Goal: Check status: Check status

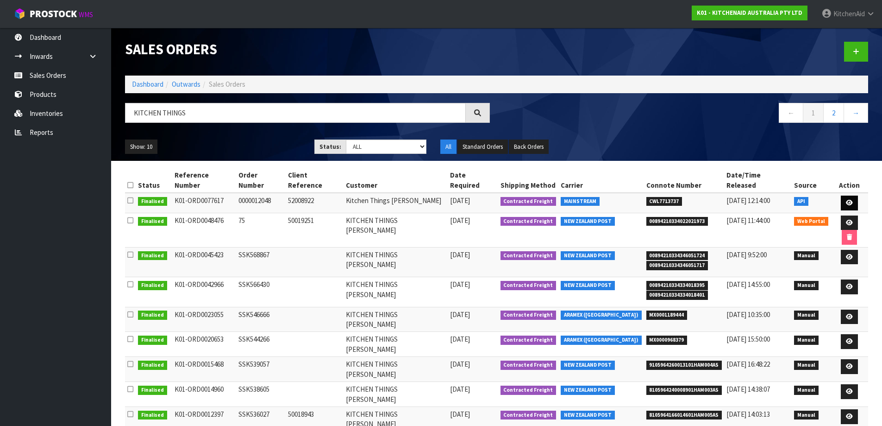
type input "KITCHEN THINGS"
click at [848, 200] on icon at bounding box center [849, 203] width 7 height 6
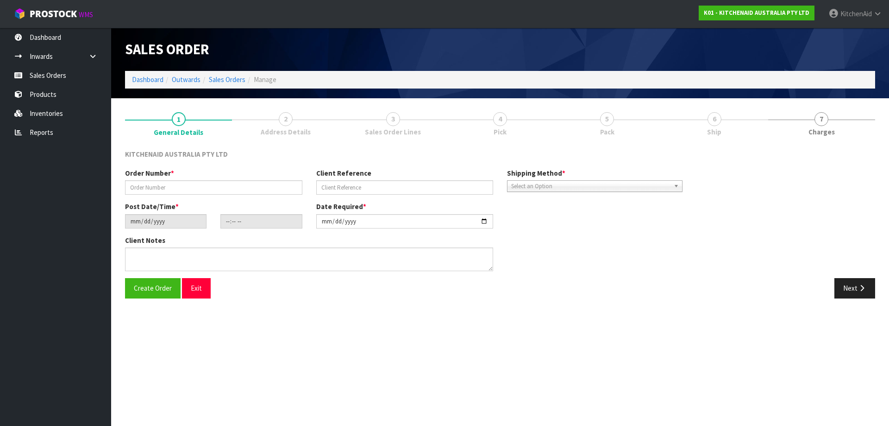
type input "0000012048"
type input "52008922"
type input "[DATE]"
type input "17:32:55.000"
type input "[DATE]"
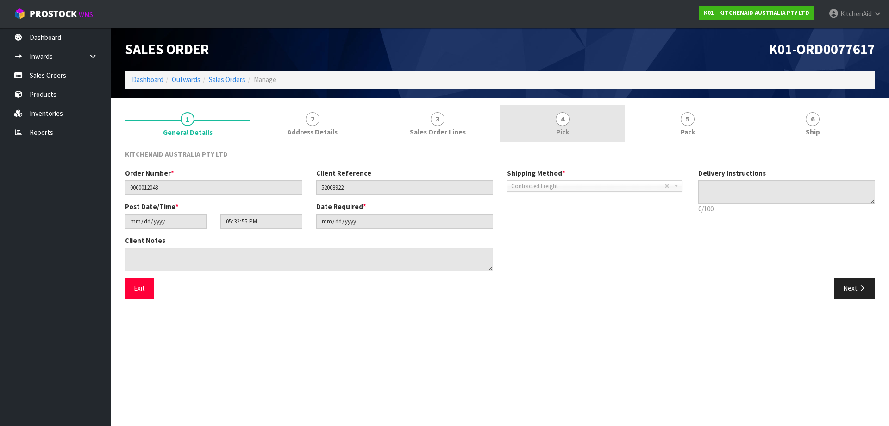
click at [579, 119] on link "4 Pick" at bounding box center [562, 123] width 125 height 37
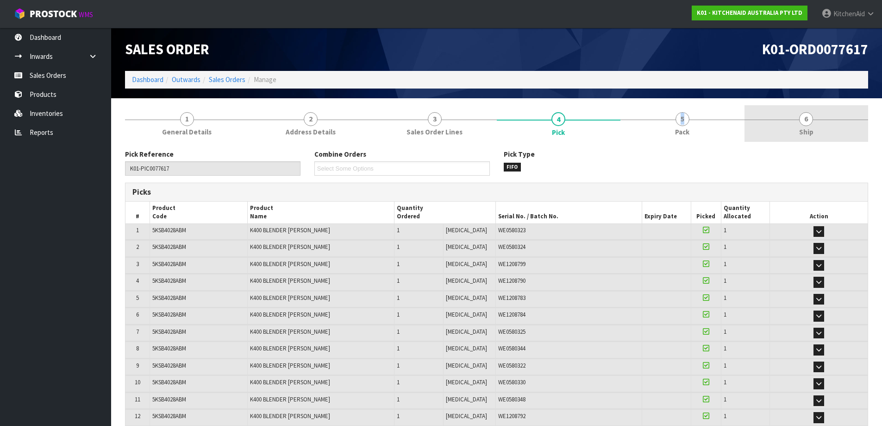
drag, startPoint x: 680, startPoint y: 126, endPoint x: 835, endPoint y: 140, distance: 154.9
click at [682, 125] on span "5" at bounding box center [683, 119] width 14 height 14
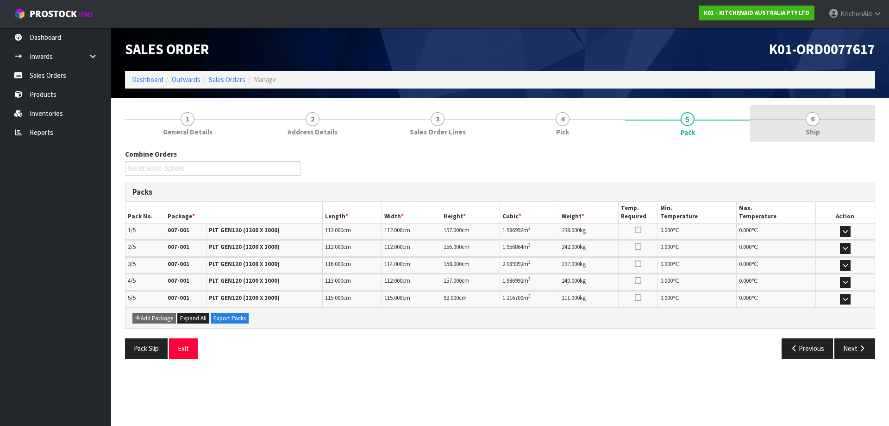
click at [827, 132] on link "6 Ship" at bounding box center [812, 123] width 125 height 37
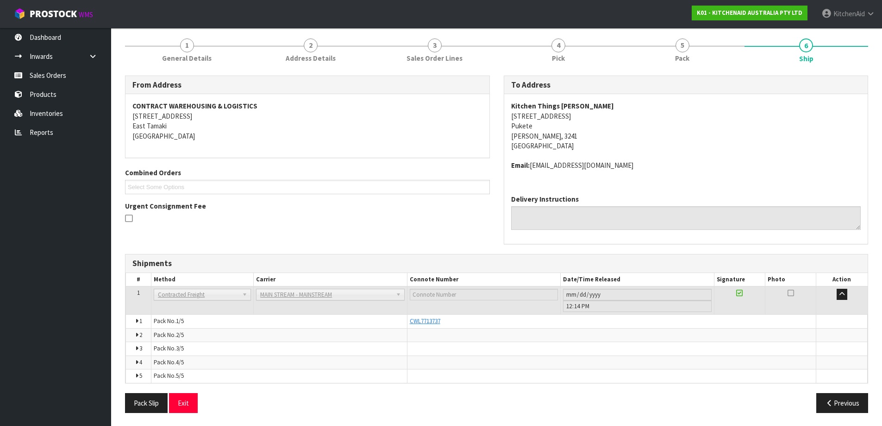
scroll to position [75, 0]
click at [423, 321] on span "CWL7713737" at bounding box center [425, 320] width 31 height 8
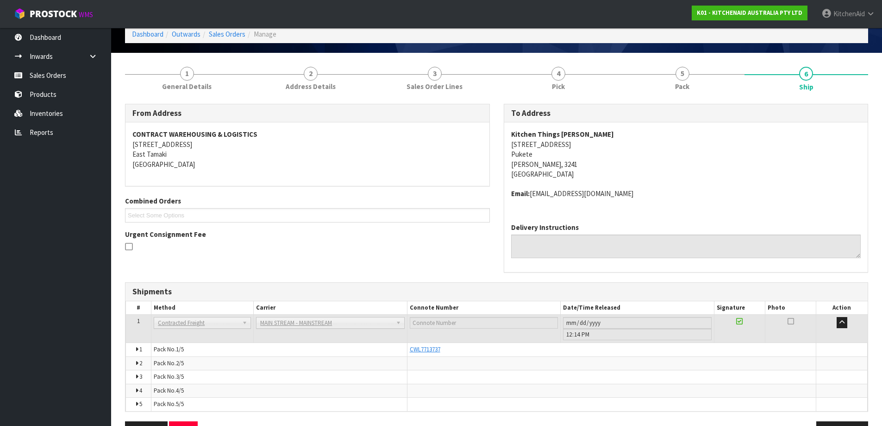
scroll to position [0, 0]
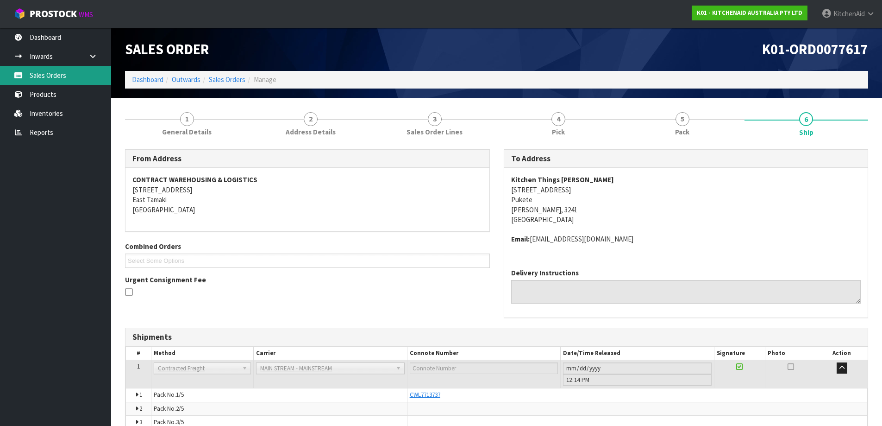
click at [62, 78] on link "Sales Orders" at bounding box center [55, 75] width 111 height 19
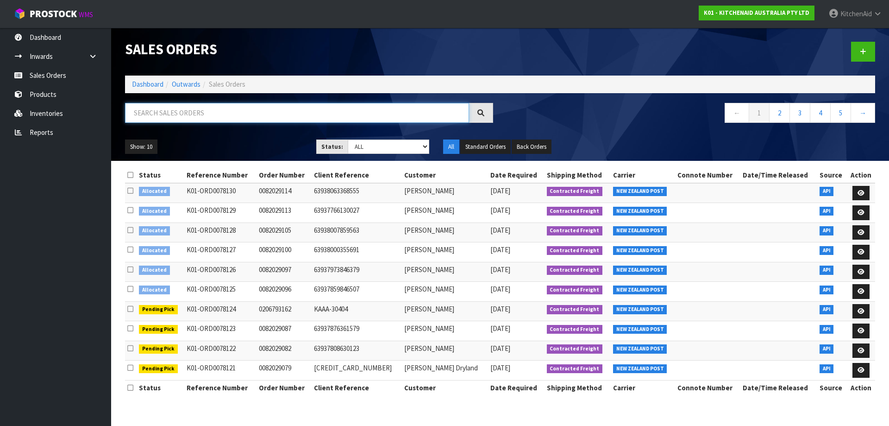
click at [248, 113] on input "text" at bounding box center [297, 113] width 344 height 20
type input "KITCHEN THINGS"
